Goal: Find specific page/section: Find specific page/section

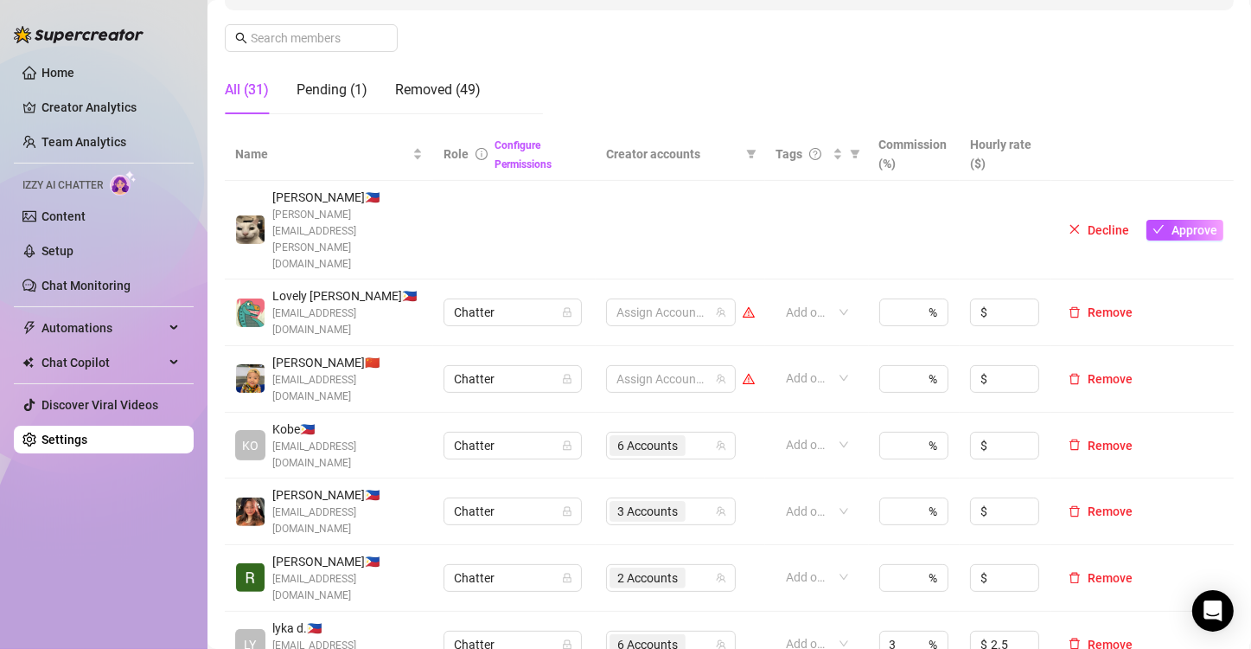
scroll to position [432, 0]
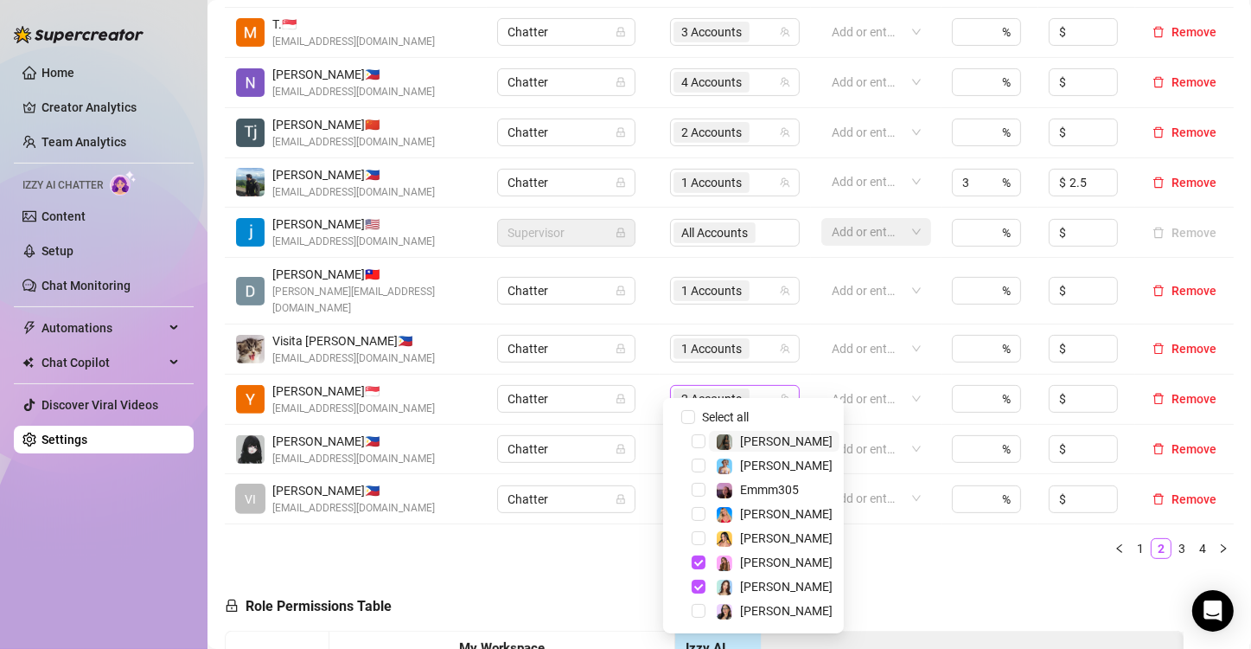
click at [697, 389] on span "2 Accounts" at bounding box center [711, 398] width 61 height 19
click at [699, 566] on span "Select tree node" at bounding box center [699, 562] width 14 height 14
click at [698, 589] on span "Select tree node" at bounding box center [699, 586] width 14 height 14
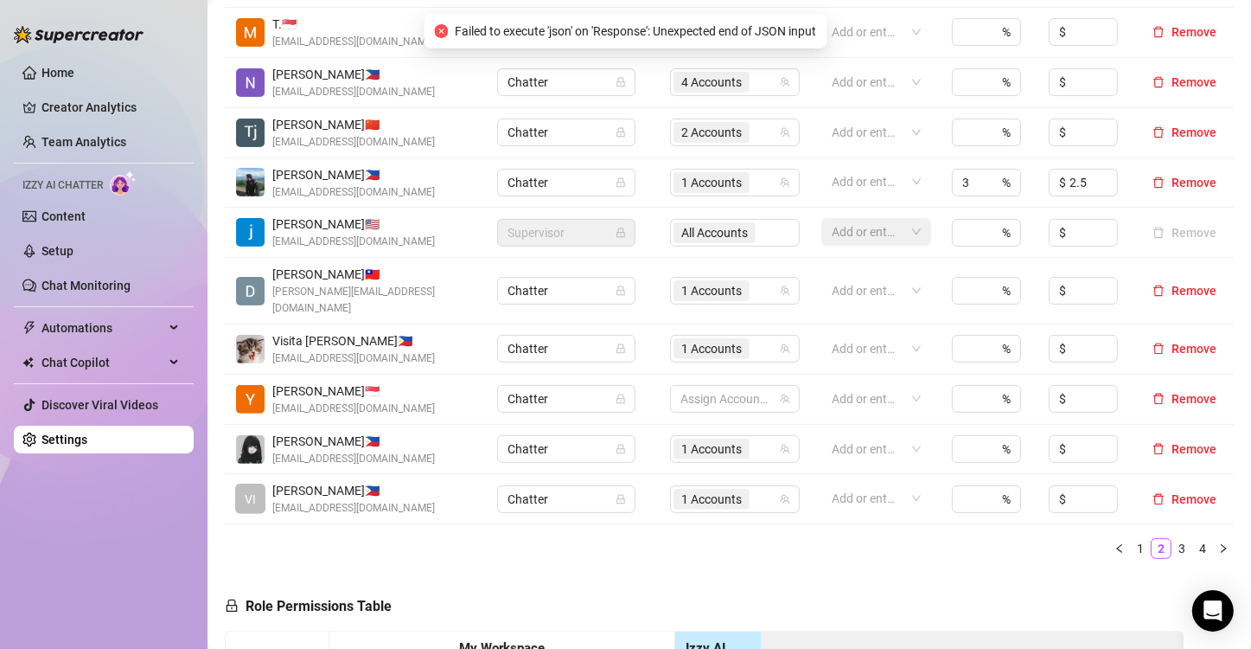
click at [684, 541] on div "Name Role Configure Permissions Creator accounts Tags Commission (%) Hourly rat…" at bounding box center [729, 263] width 1009 height 617
